Goal: Task Accomplishment & Management: Use online tool/utility

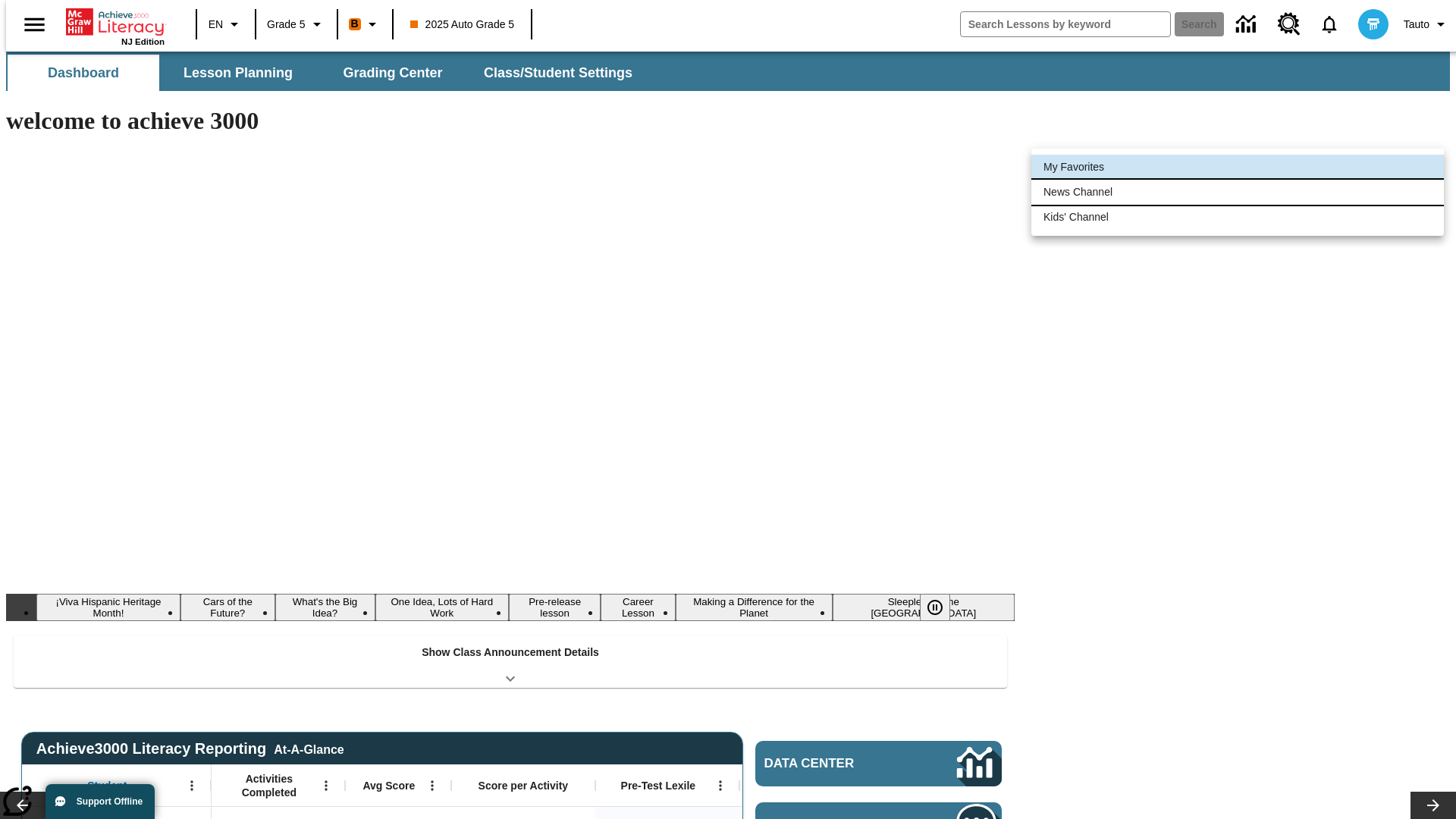
click at [1237, 192] on li "News Channel" at bounding box center [1237, 192] width 412 height 25
type input "120"
